Goal: Task Accomplishment & Management: Manage account settings

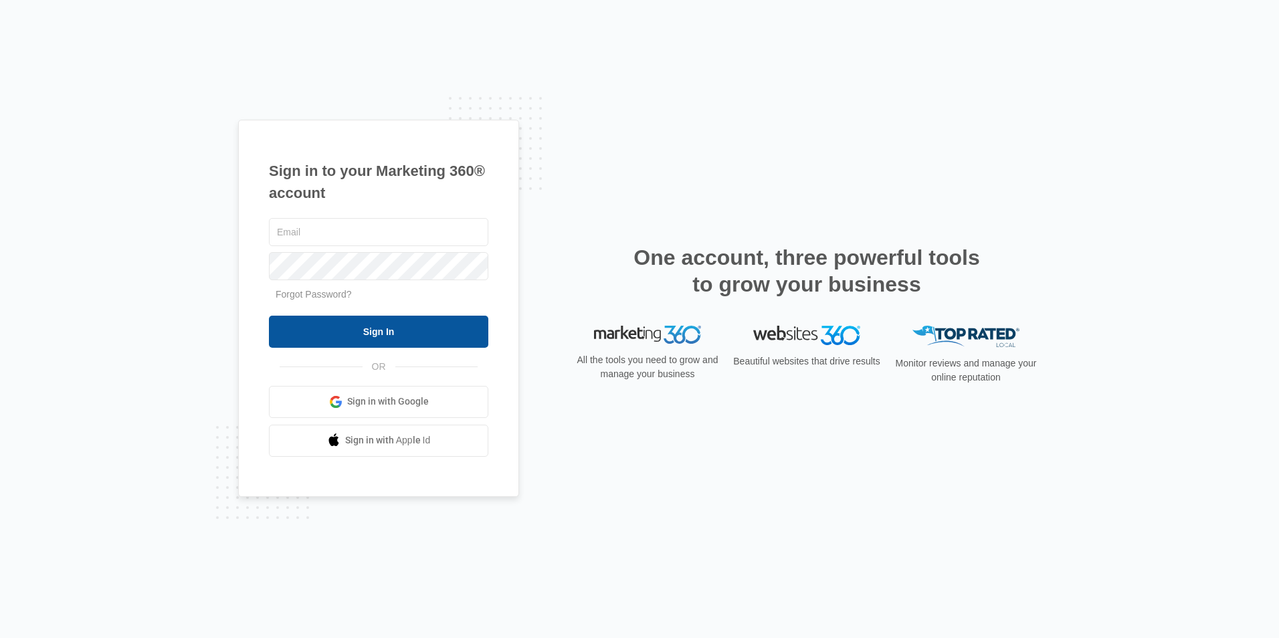
type input "[EMAIL_ADDRESS][DOMAIN_NAME]"
click at [423, 332] on input "Sign In" at bounding box center [378, 332] width 219 height 32
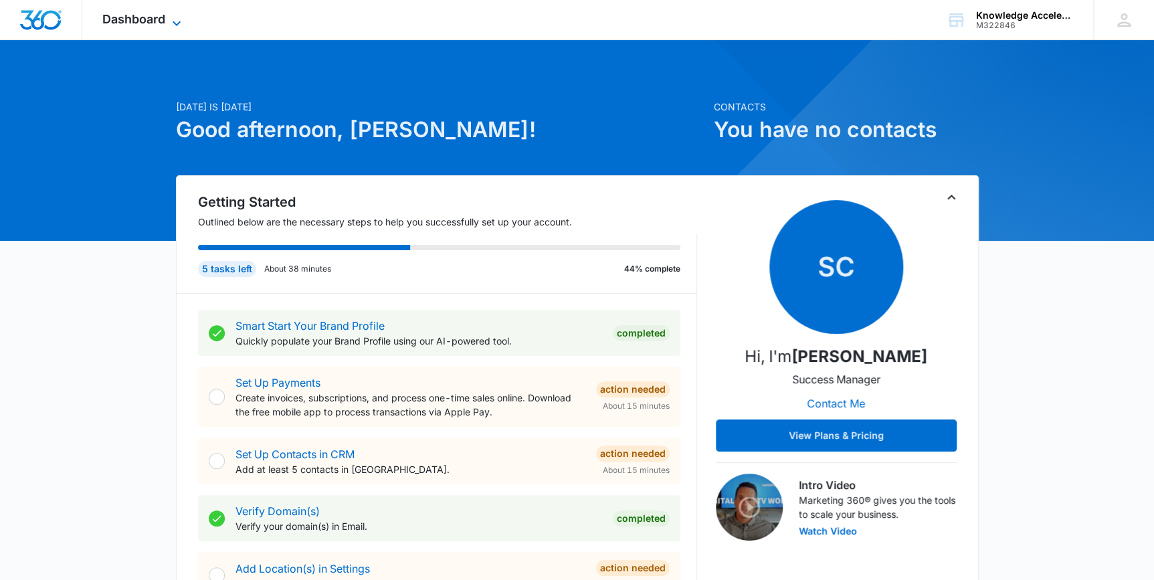
click at [121, 21] on span "Dashboard" at bounding box center [133, 19] width 63 height 14
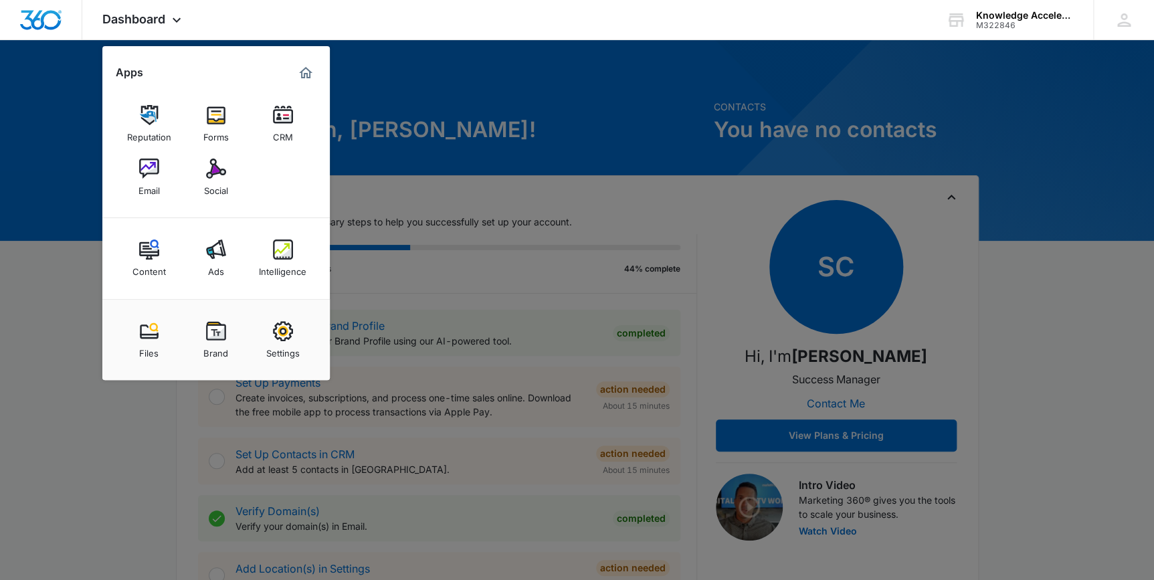
click at [795, 122] on div at bounding box center [577, 290] width 1154 height 580
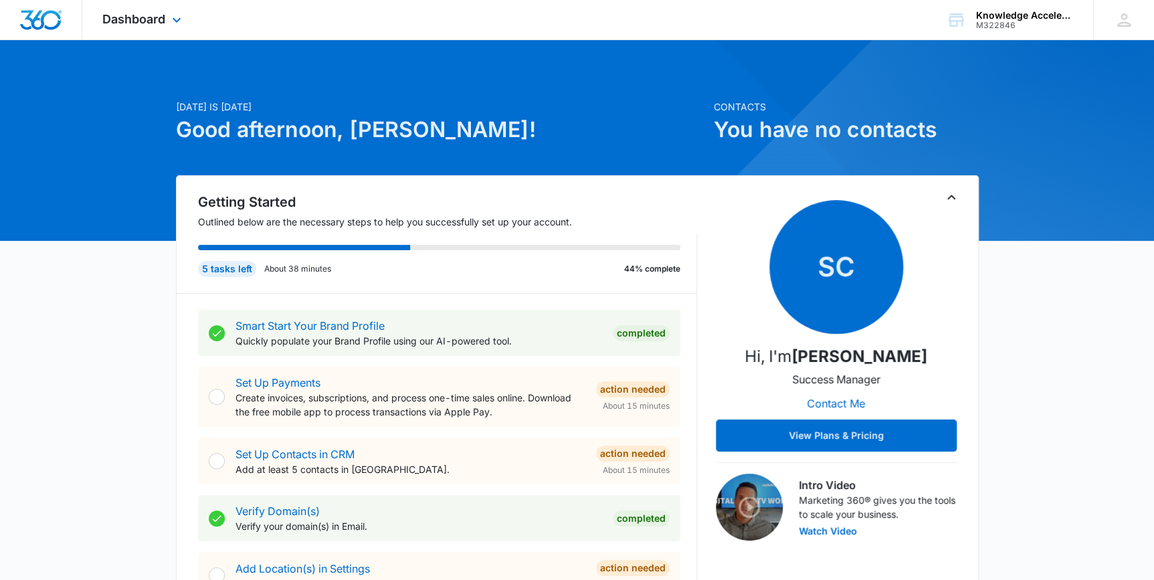
click at [151, 9] on div "Dashboard Apps Reputation Forms CRM Email Social Content Ads Intelligence Files…" at bounding box center [143, 19] width 122 height 39
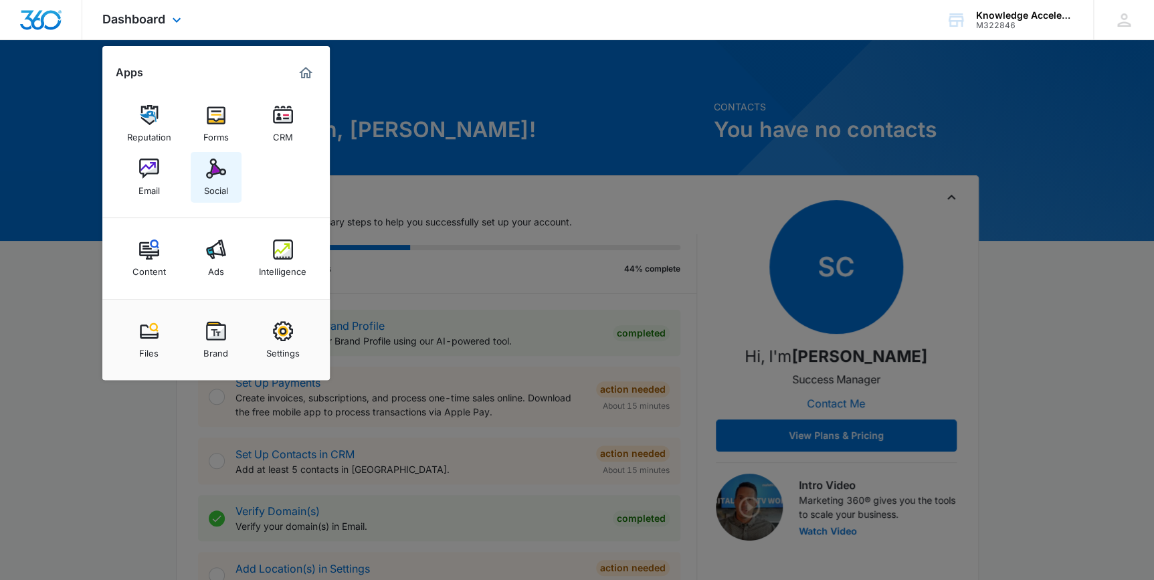
click at [209, 181] on div "Social" at bounding box center [216, 187] width 24 height 17
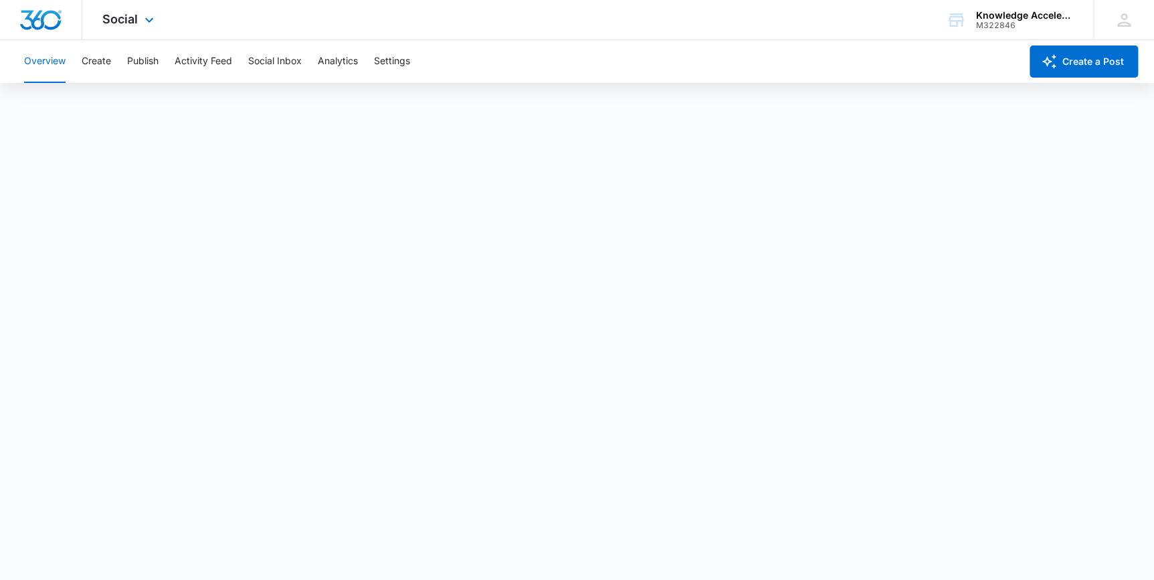
click at [124, 9] on div "Social Apps Reputation Forms CRM Email Social Content Ads Intelligence Files Br…" at bounding box center [129, 19] width 95 height 39
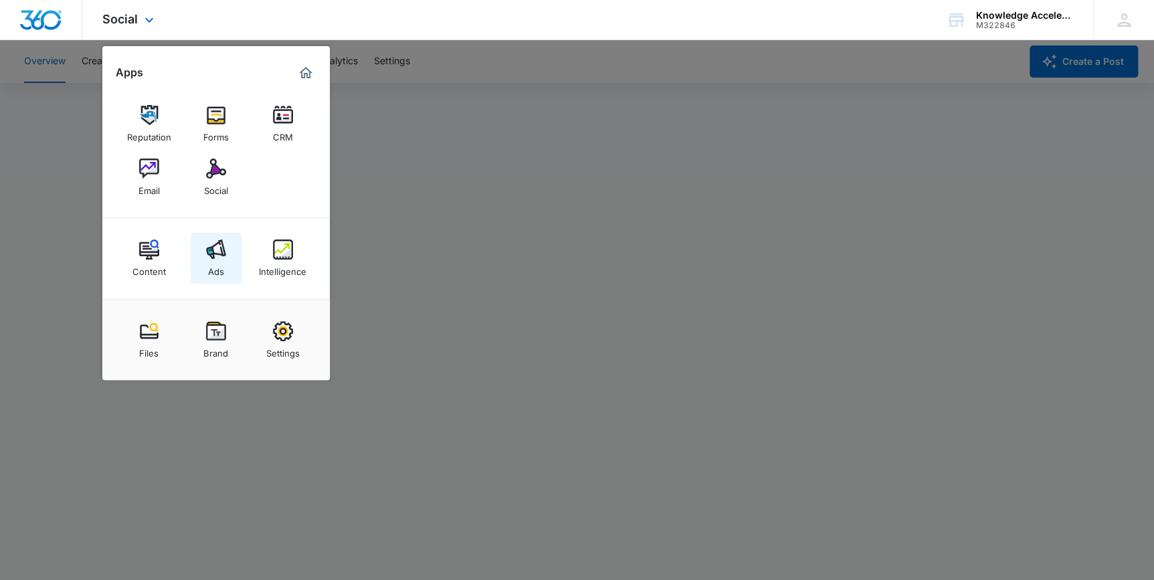
click at [219, 252] on img at bounding box center [216, 249] width 20 height 20
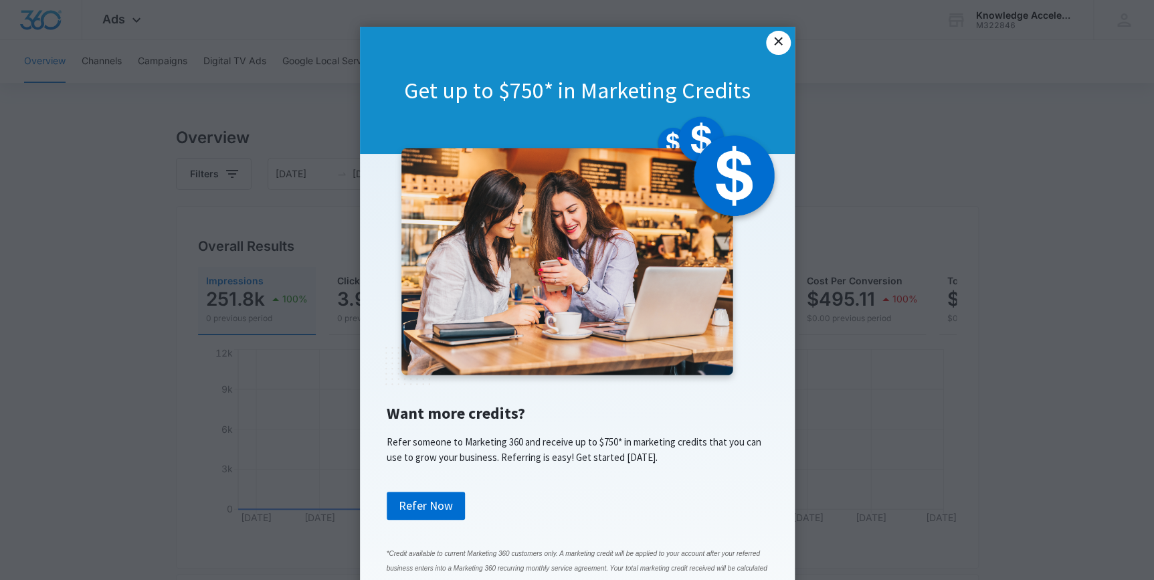
click at [782, 43] on link "×" at bounding box center [778, 43] width 24 height 24
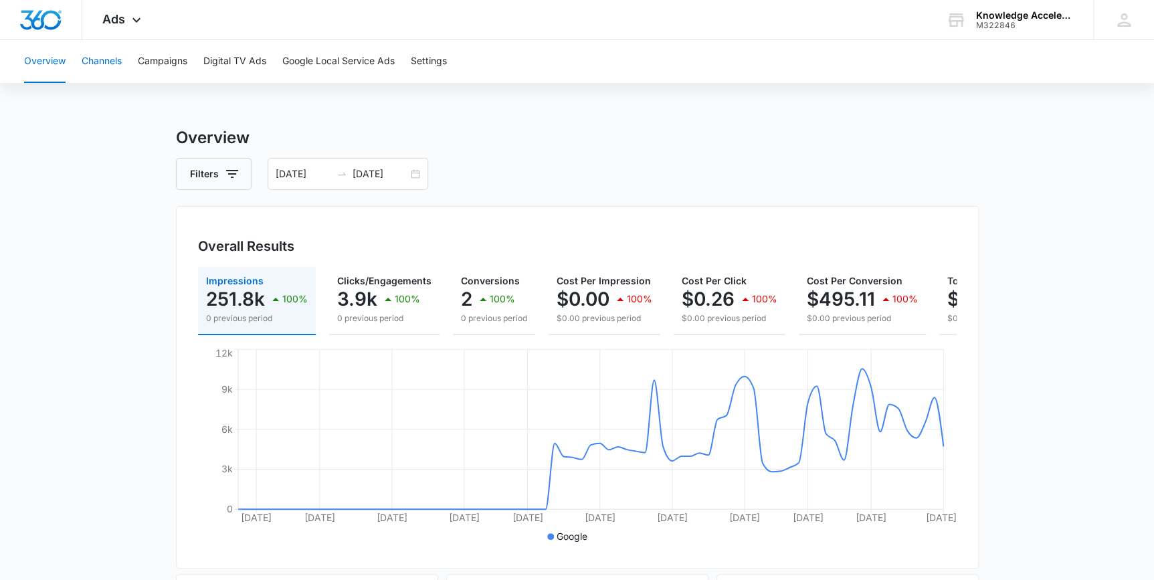
click at [100, 60] on button "Channels" at bounding box center [102, 61] width 40 height 43
click at [155, 62] on button "Campaigns" at bounding box center [163, 61] width 50 height 43
click at [122, 73] on button "Channels" at bounding box center [102, 61] width 40 height 43
click at [165, 78] on button "Campaigns" at bounding box center [163, 61] width 50 height 43
click at [244, 62] on button "Digital TV Ads" at bounding box center [234, 61] width 63 height 43
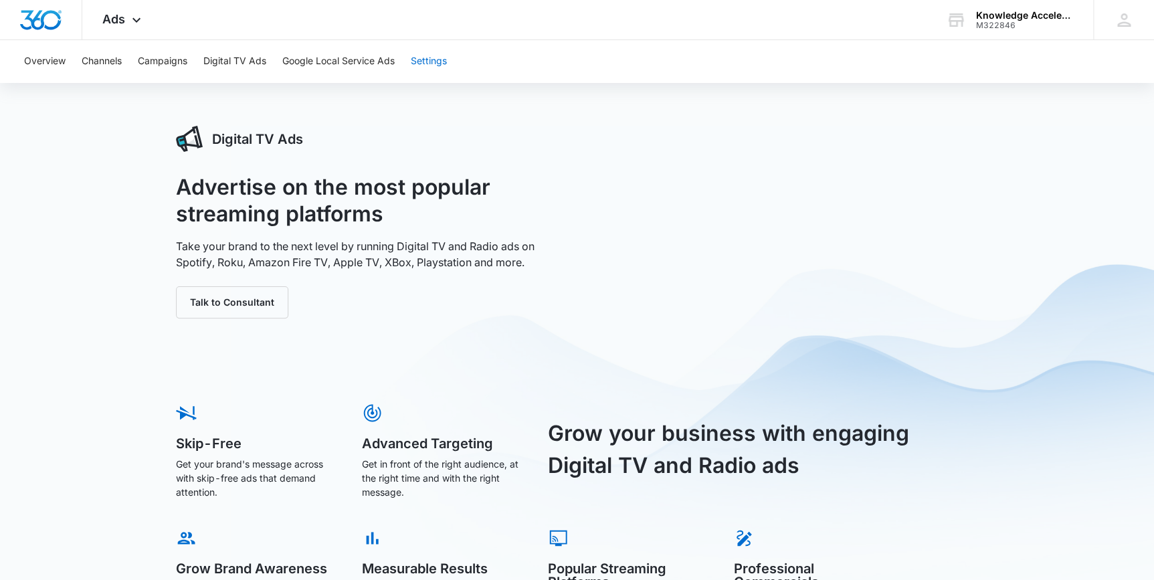
click at [424, 53] on button "Settings" at bounding box center [429, 61] width 36 height 43
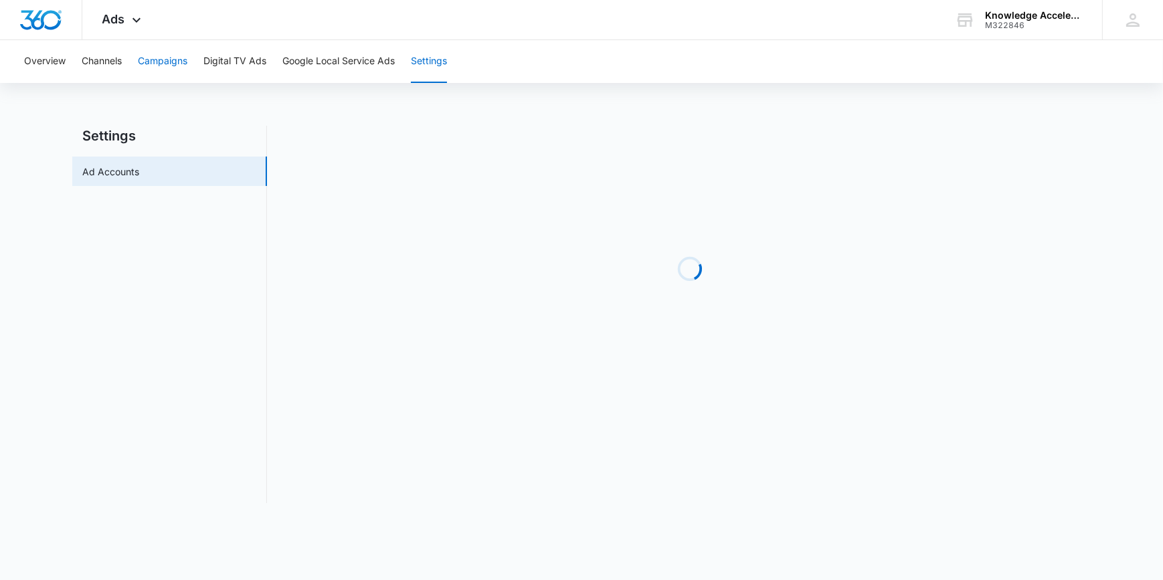
click at [173, 62] on button "Campaigns" at bounding box center [163, 61] width 50 height 43
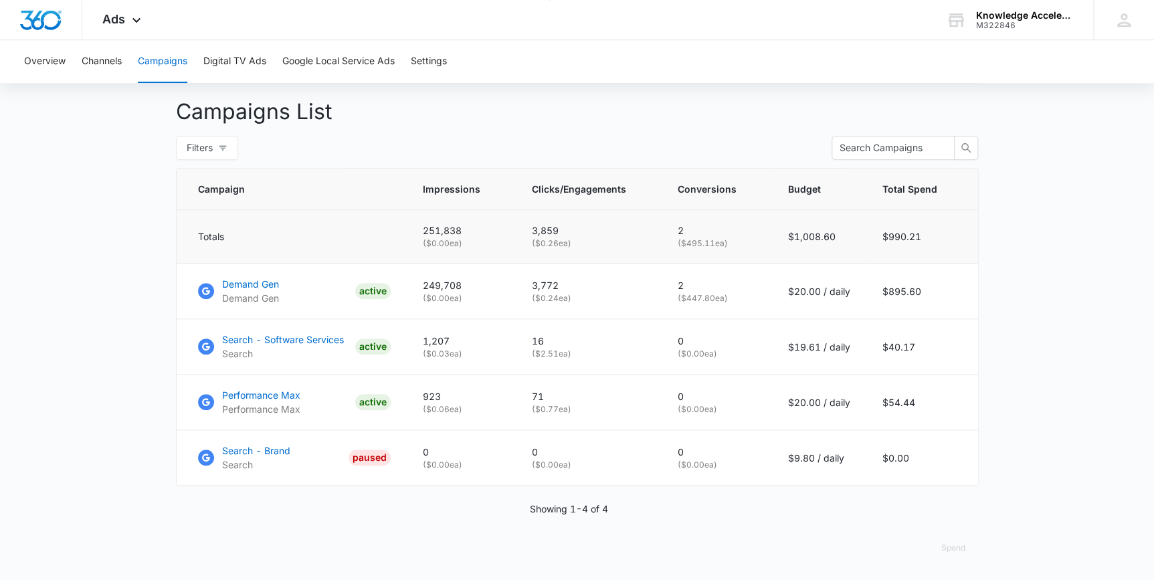
scroll to position [493, 0]
click at [255, 284] on p "Demand Gen" at bounding box center [250, 284] width 57 height 14
click at [286, 339] on p "Search - Software Services" at bounding box center [283, 339] width 122 height 14
click at [287, 397] on p "Performance Max" at bounding box center [261, 395] width 78 height 14
click at [250, 449] on p "Search - Brand" at bounding box center [256, 451] width 68 height 14
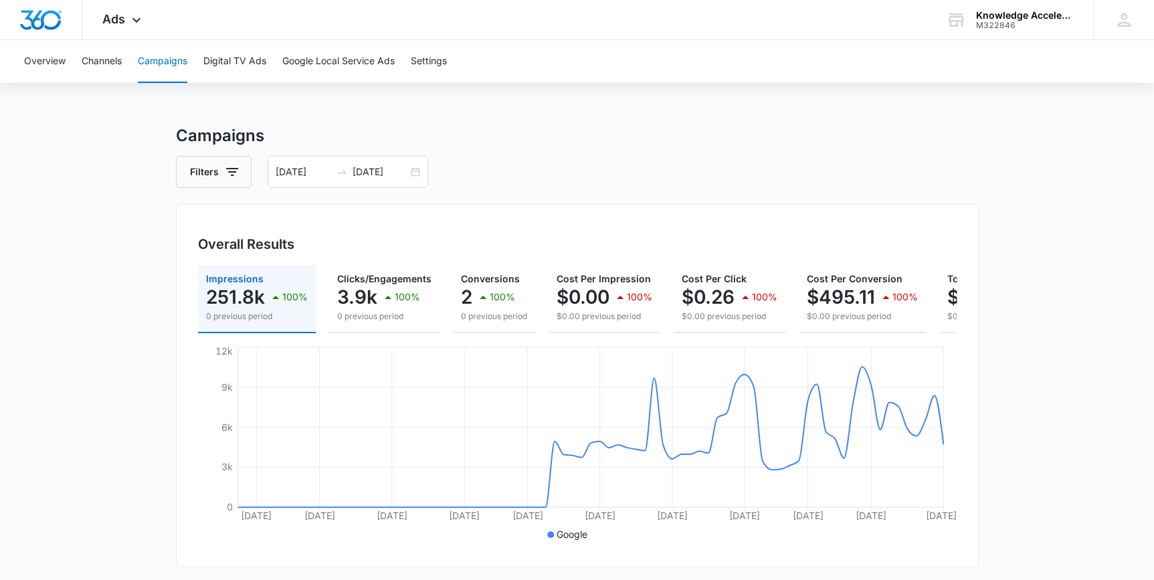
scroll to position [0, 0]
click at [92, 62] on button "Channels" at bounding box center [102, 61] width 40 height 43
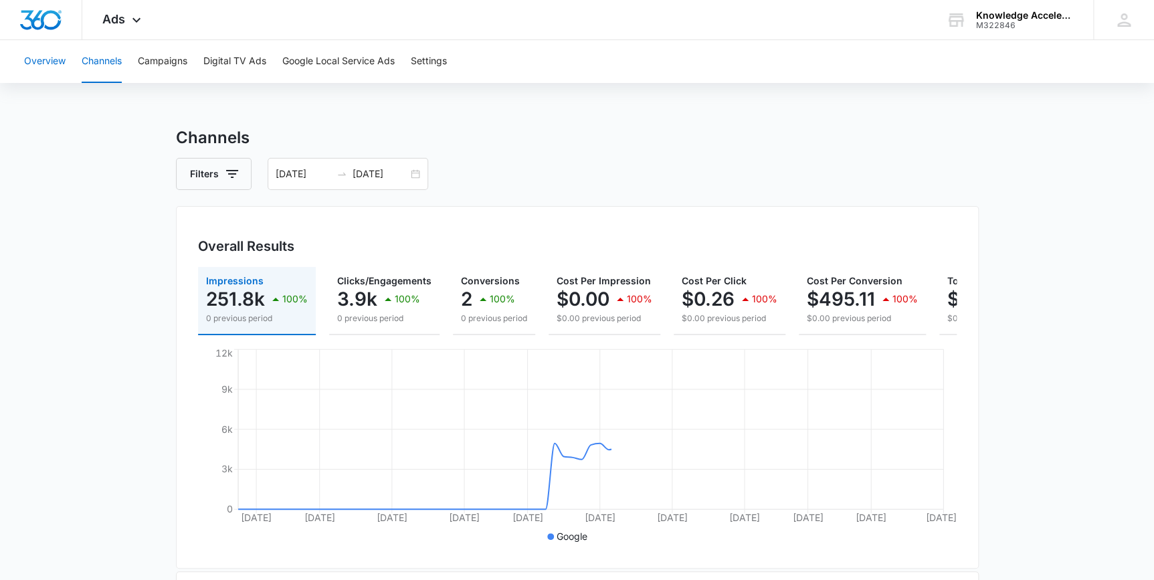
click at [32, 62] on button "Overview" at bounding box center [44, 61] width 41 height 43
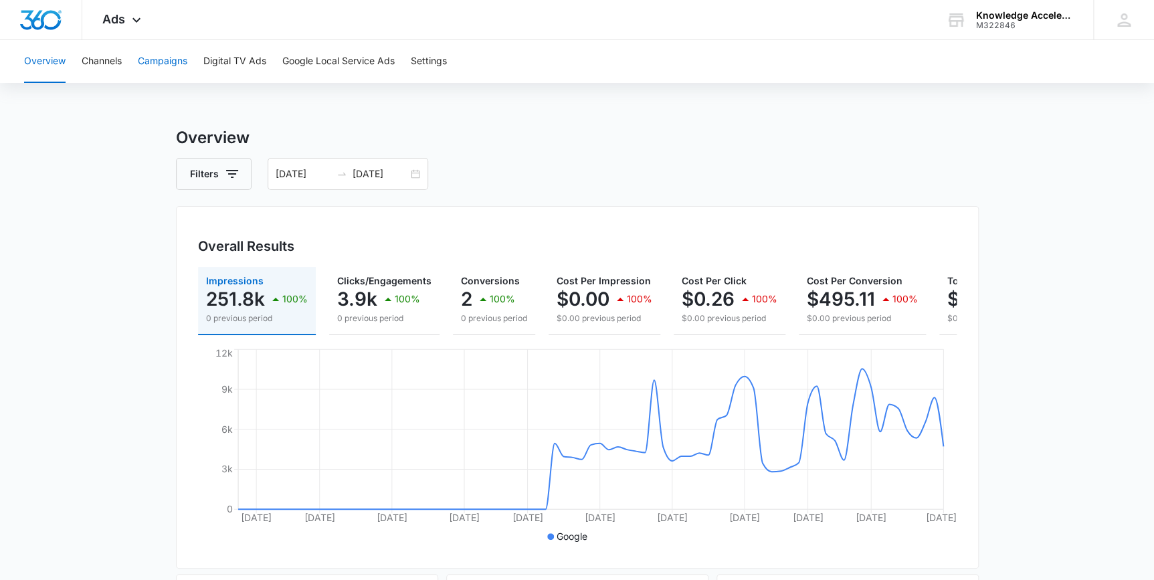
click at [163, 68] on button "Campaigns" at bounding box center [163, 61] width 50 height 43
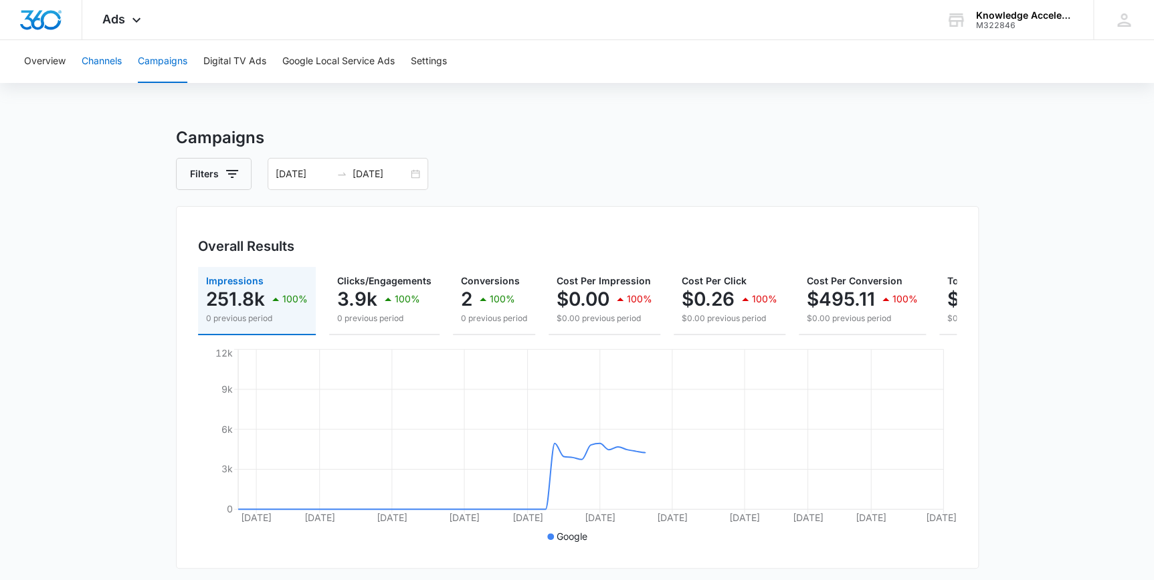
click at [107, 58] on button "Channels" at bounding box center [102, 61] width 40 height 43
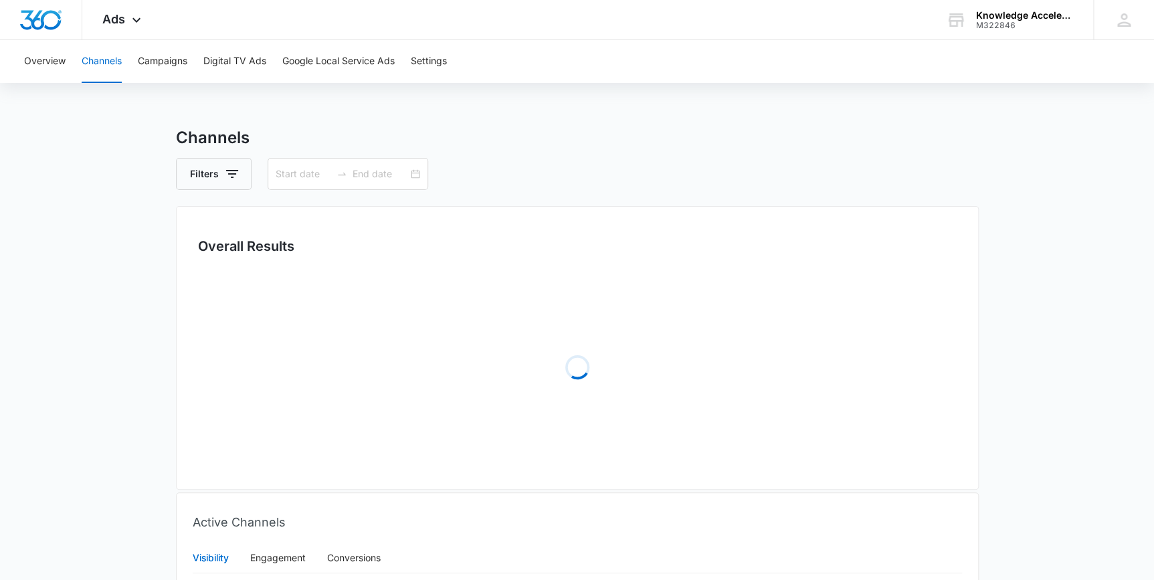
type input "[DATE]"
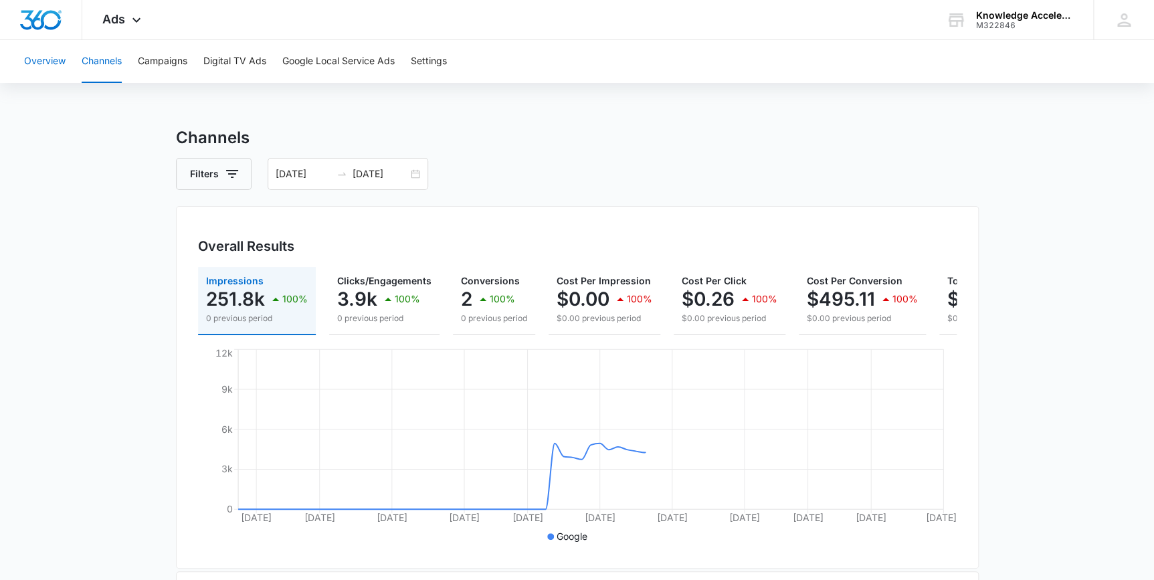
click at [36, 73] on button "Overview" at bounding box center [44, 61] width 41 height 43
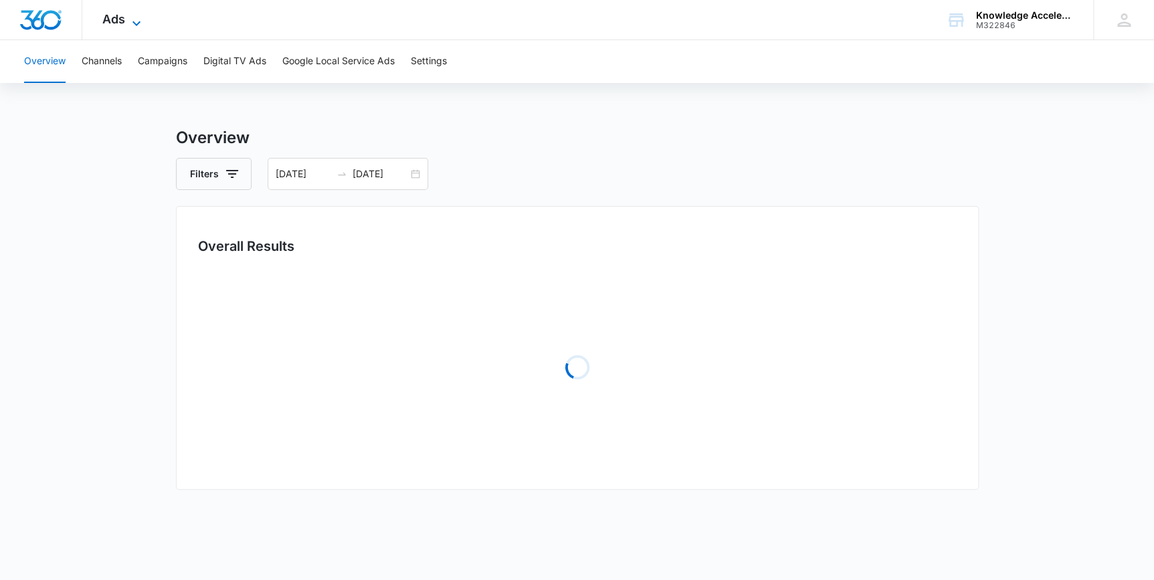
click at [116, 19] on span "Ads" at bounding box center [113, 19] width 23 height 14
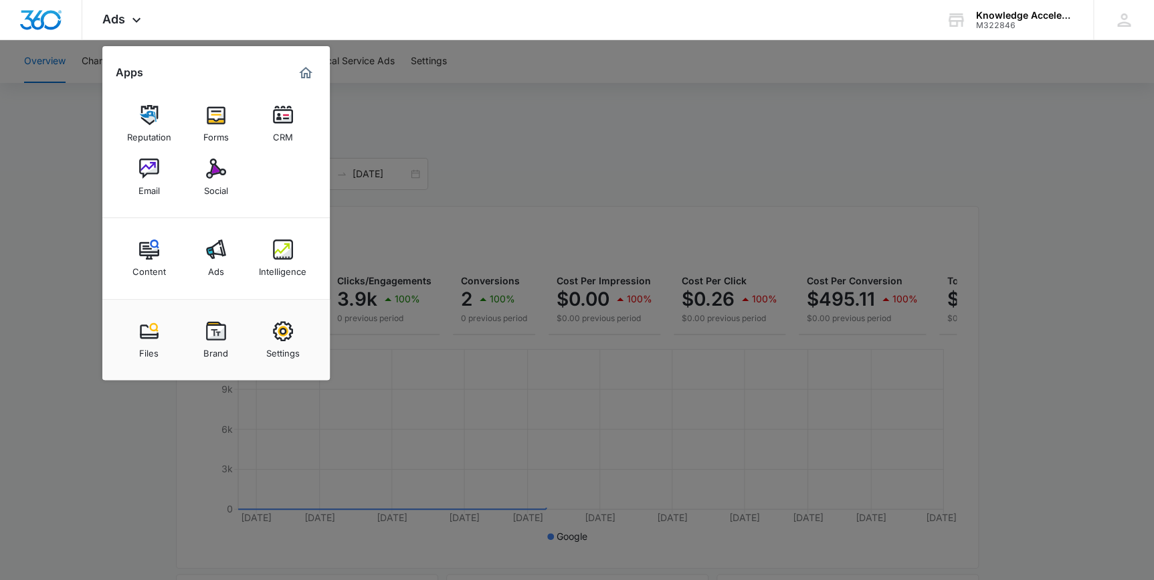
click at [208, 169] on img at bounding box center [216, 169] width 20 height 20
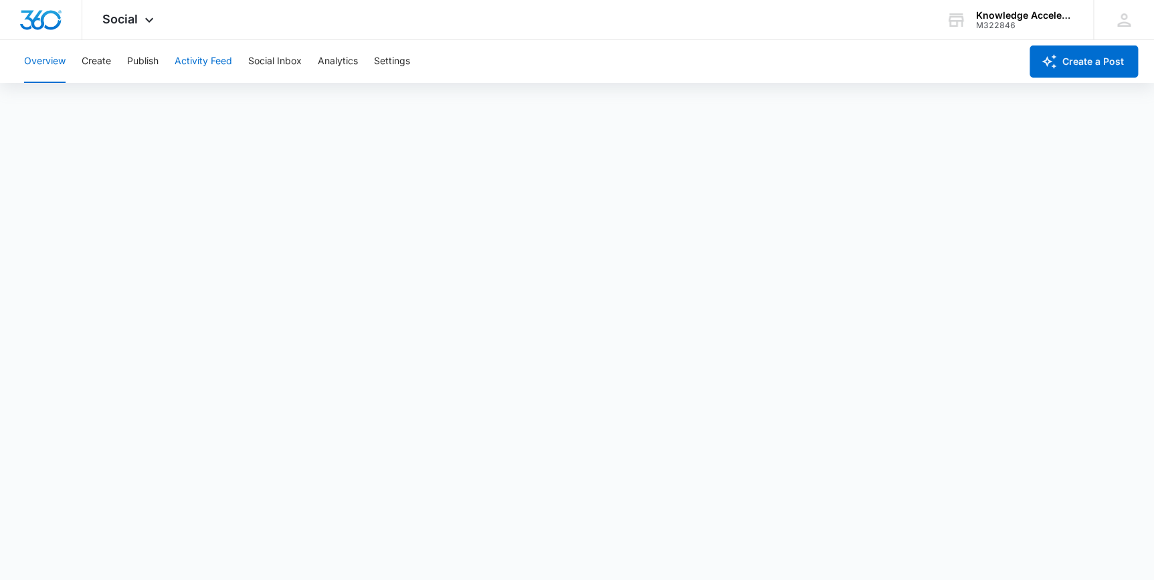
click at [189, 68] on button "Activity Feed" at bounding box center [204, 61] width 58 height 43
click at [136, 58] on button "Publish" at bounding box center [142, 61] width 31 height 43
click at [118, 21] on span "Social" at bounding box center [119, 19] width 35 height 14
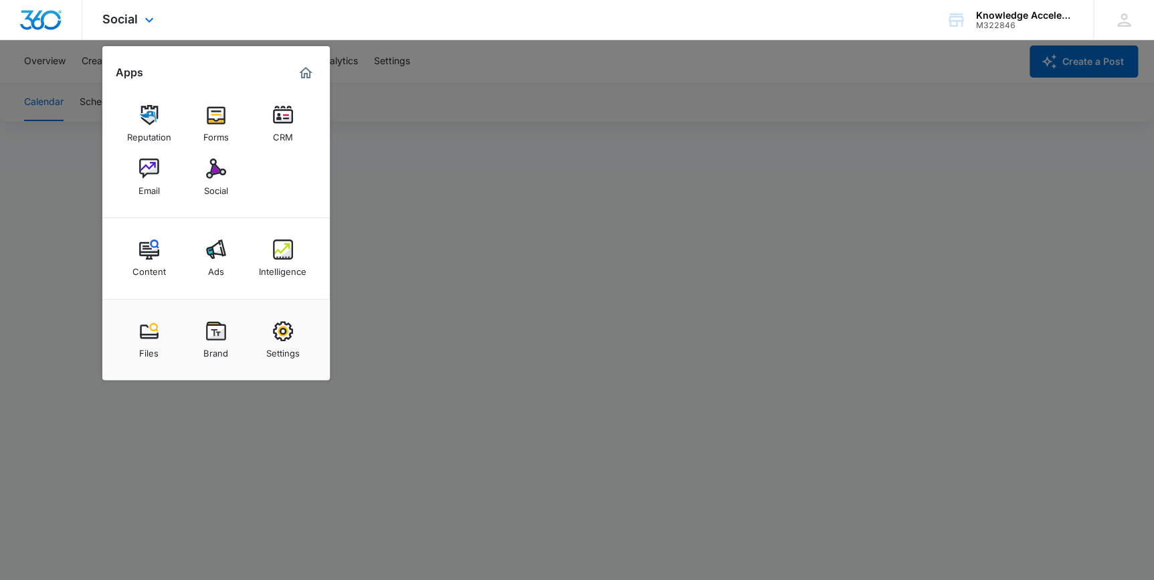
click at [492, 21] on div "Social Apps Reputation Forms CRM Email Social Content Ads Intelligence Files Br…" at bounding box center [577, 20] width 1154 height 40
click at [11, 35] on div at bounding box center [41, 19] width 82 height 39
click at [28, 13] on img "Dashboard" at bounding box center [40, 20] width 43 height 20
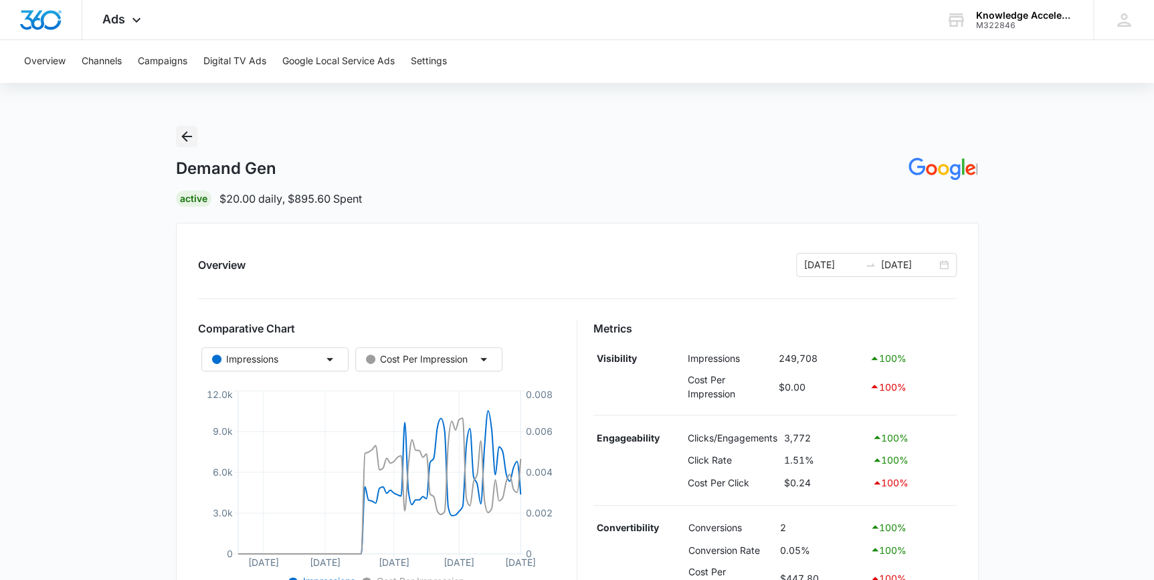
click at [189, 136] on icon "Back" at bounding box center [186, 136] width 11 height 11
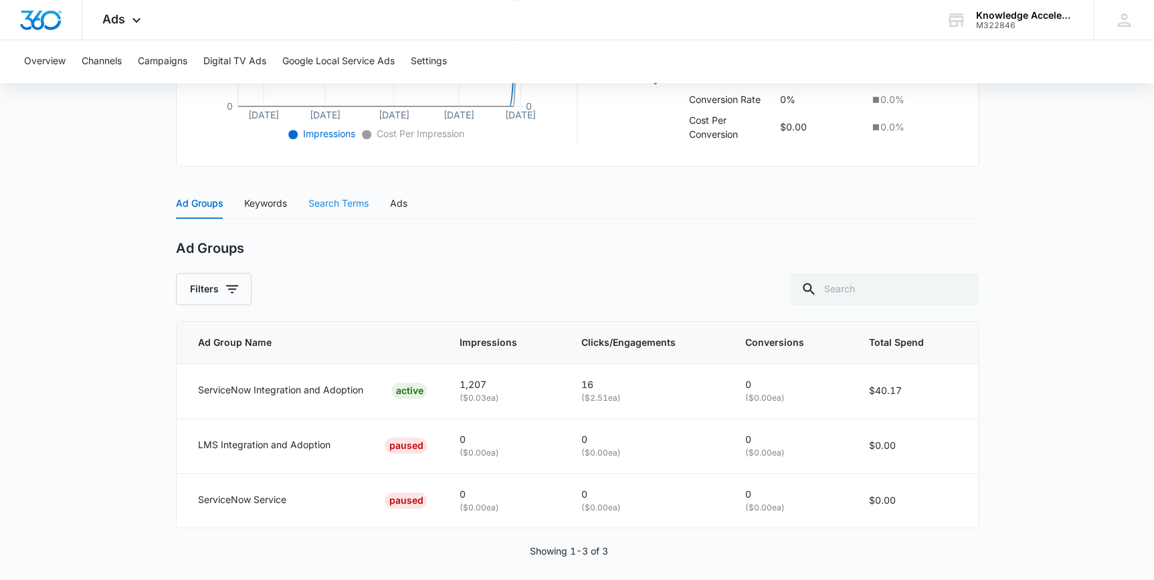
scroll to position [457, 0]
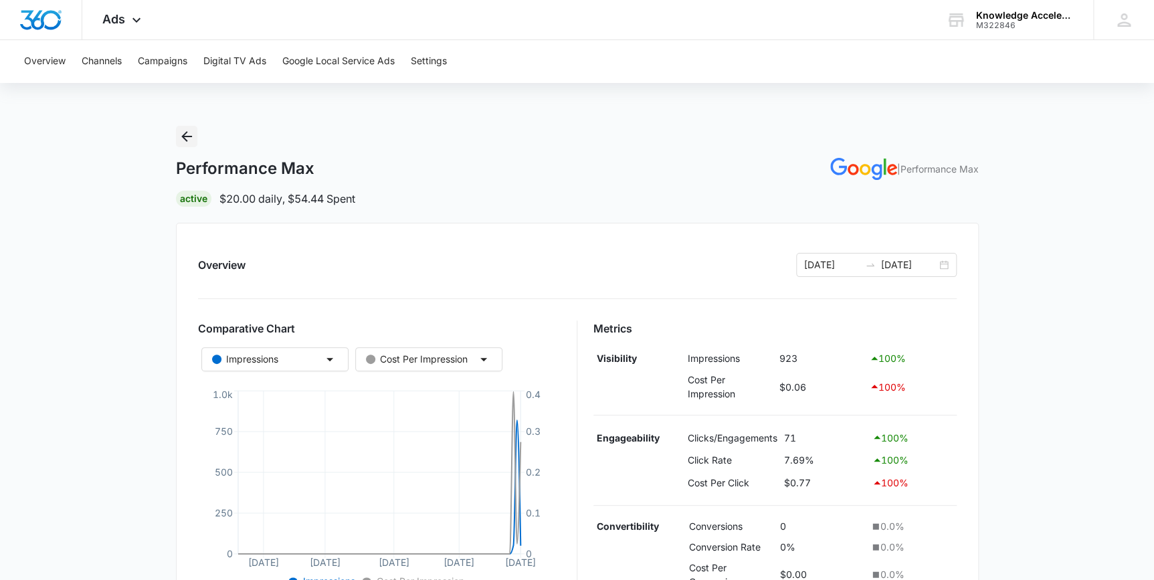
click at [187, 142] on icon "Back" at bounding box center [187, 136] width 16 height 16
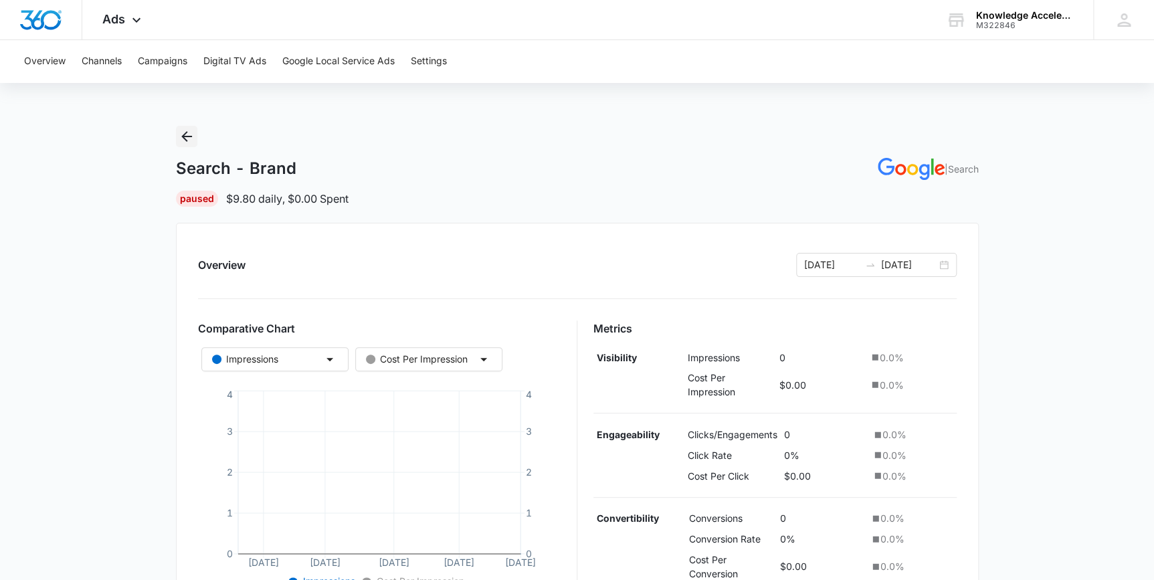
click at [182, 136] on icon "Back" at bounding box center [186, 136] width 11 height 11
